Goal: Task Accomplishment & Management: Use online tool/utility

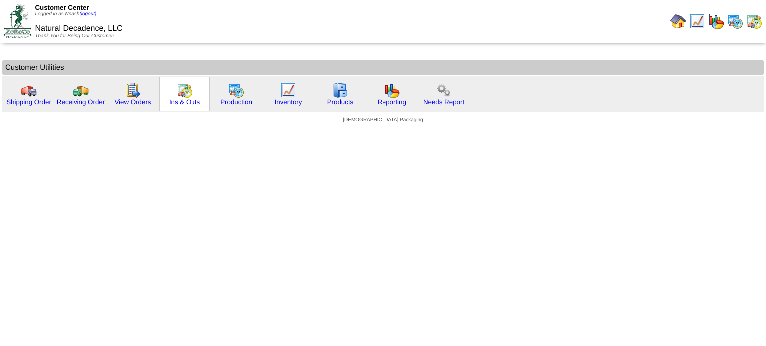
click at [181, 90] on img at bounding box center [184, 90] width 16 height 16
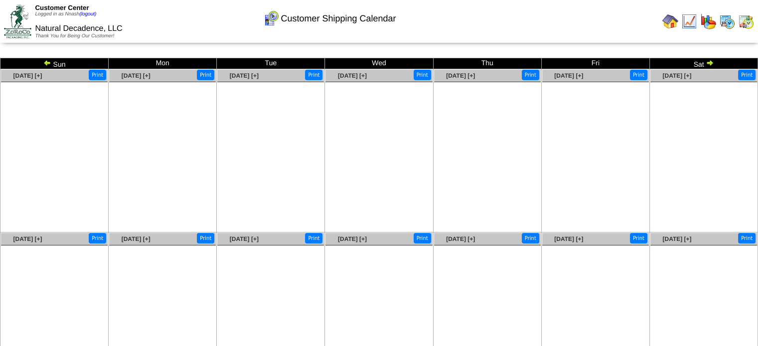
click at [44, 61] on img at bounding box center [47, 63] width 8 height 8
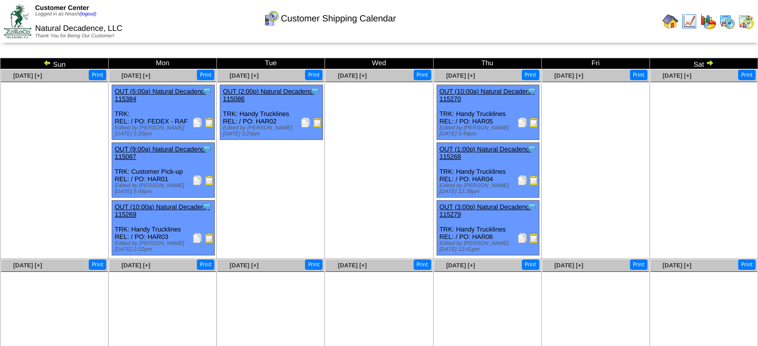
click at [47, 61] on img at bounding box center [47, 63] width 8 height 8
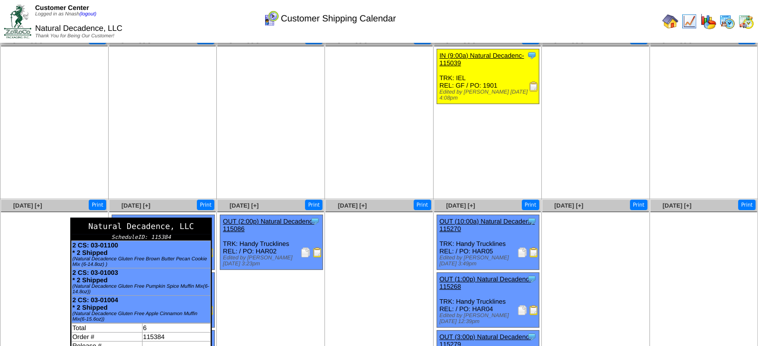
scroll to position [94, 0]
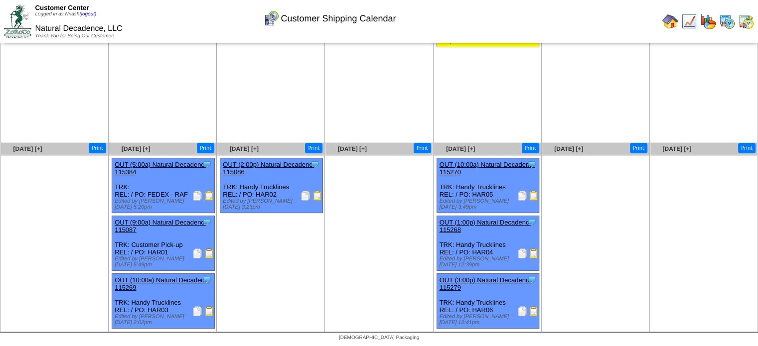
click at [209, 195] on img at bounding box center [209, 196] width 10 height 10
